Goal: Task Accomplishment & Management: Manage account settings

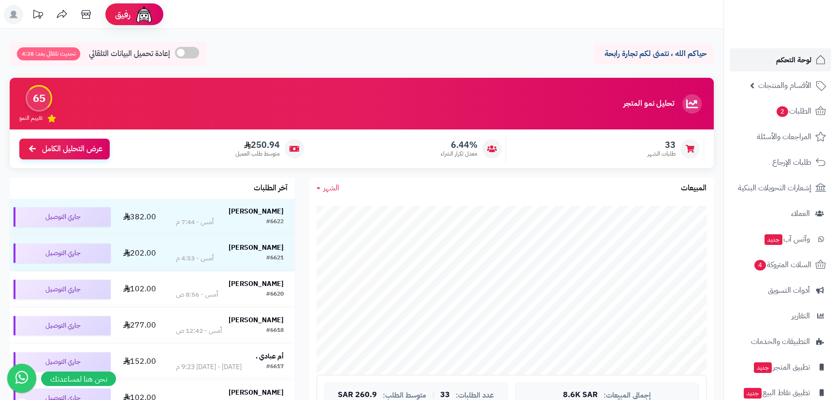
click at [791, 56] on span "لوحة التحكم" at bounding box center [793, 60] width 35 height 14
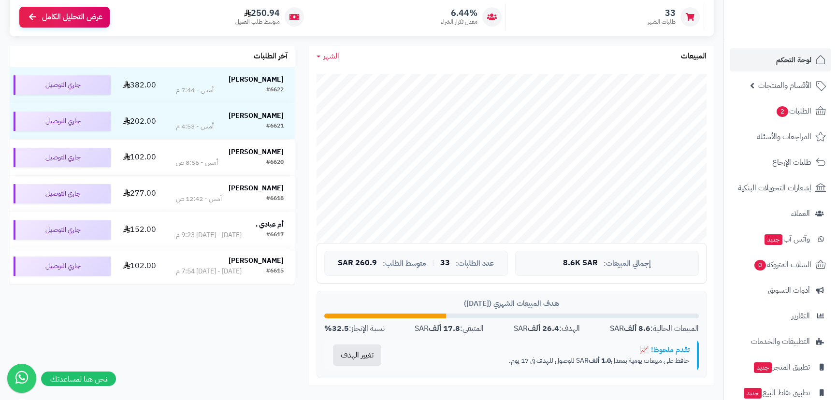
scroll to position [131, 0]
click at [326, 51] on span "الشهر" at bounding box center [331, 57] width 16 height 12
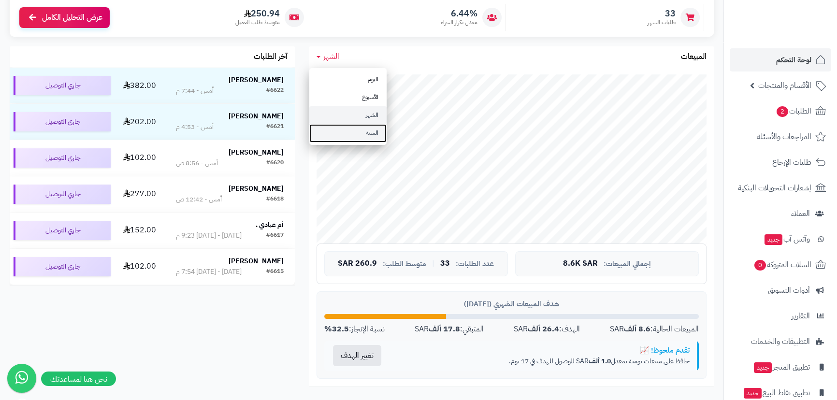
click at [355, 130] on link "السنة" at bounding box center [347, 133] width 77 height 18
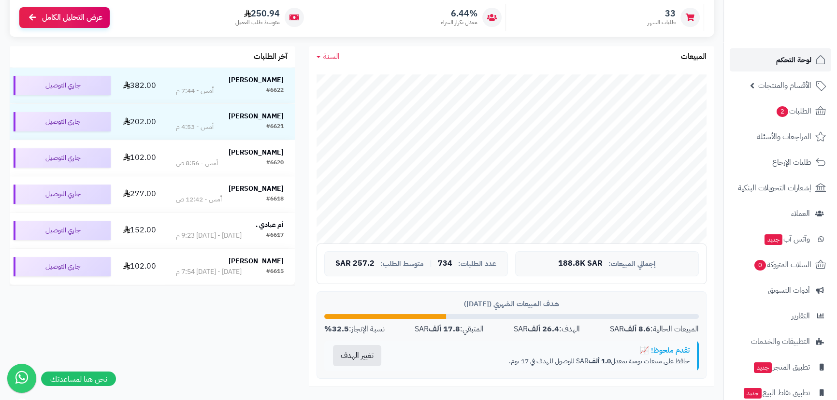
click at [786, 65] on span "لوحة التحكم" at bounding box center [793, 60] width 35 height 14
